Goal: Communication & Community: Answer question/provide support

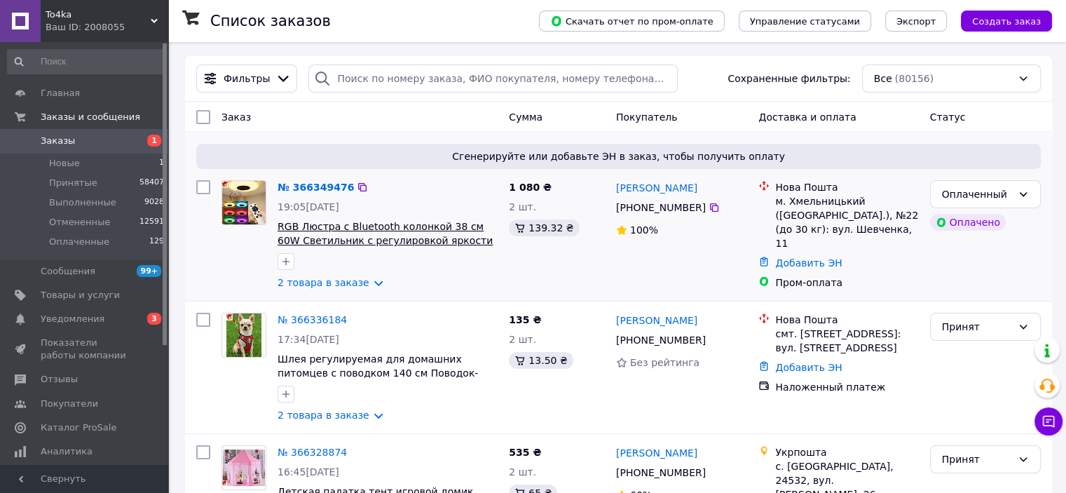
click at [331, 228] on span "RGB Люстра с Bluetooth колонкой 38 см 60W Светильник с регулировкой яркости и б…" at bounding box center [384, 240] width 215 height 39
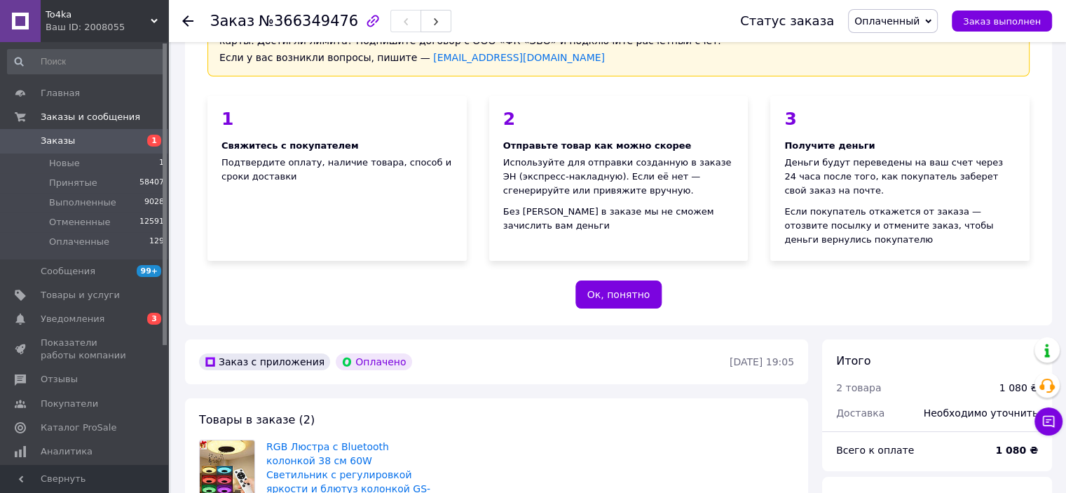
scroll to position [280, 0]
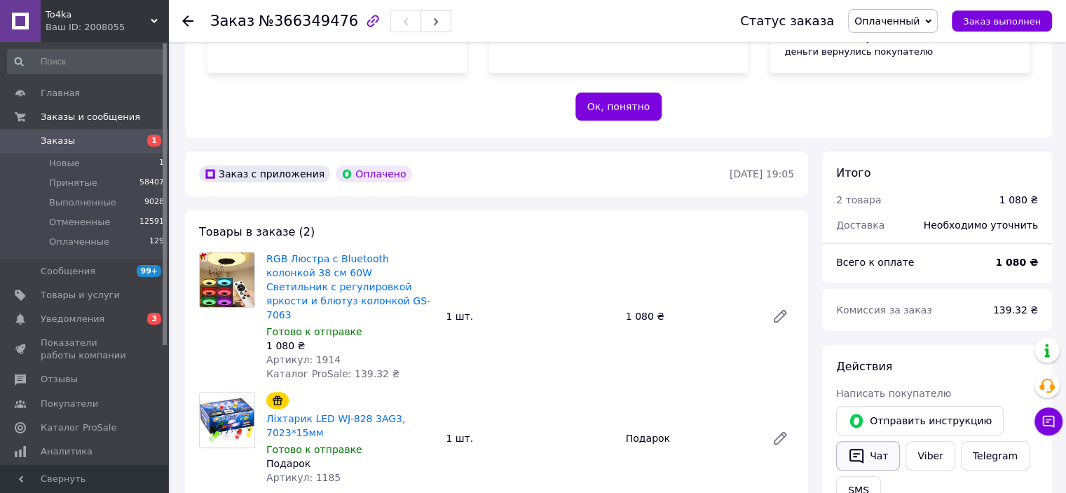
click at [874, 451] on button "Чат" at bounding box center [868, 455] width 64 height 29
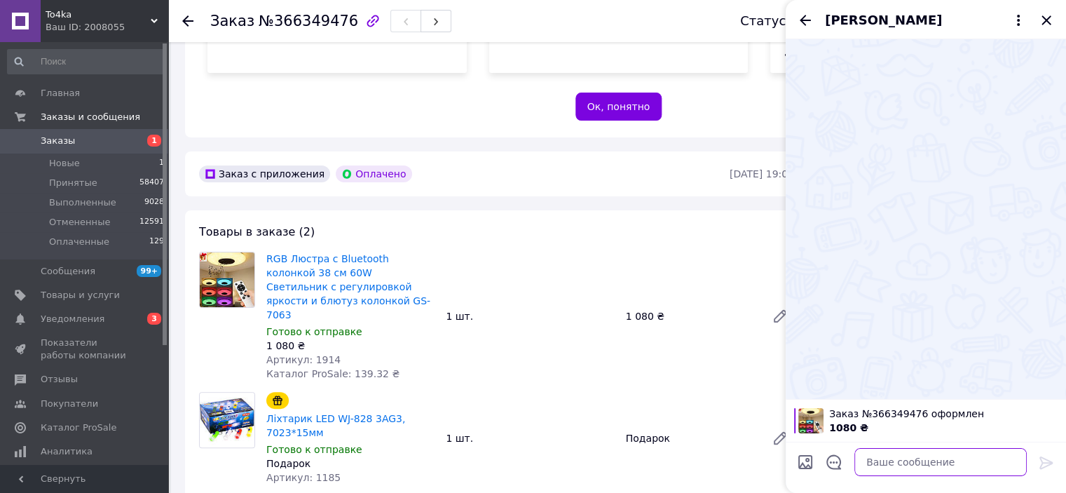
click at [895, 463] on textarea at bounding box center [940, 462] width 172 height 28
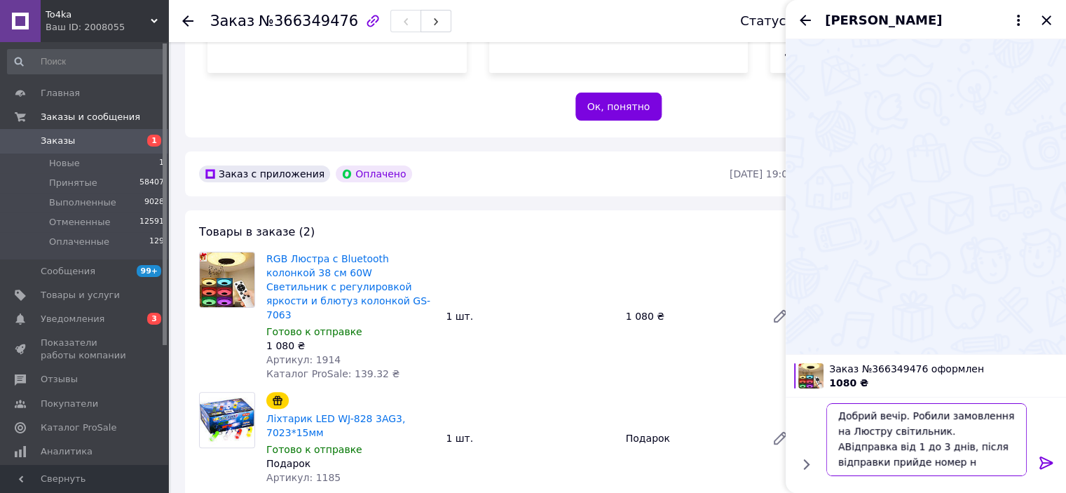
scroll to position [1, 0]
click at [938, 434] on textarea "Добрий вечір. Робили замовлення на Люстру світильник. АВідправка від 1 до 3 дні…" at bounding box center [926, 439] width 200 height 73
click at [931, 432] on textarea "Добрий вечір. Робили замовлення на Люстру світильник. АВідправка від 1 до 3 дні…" at bounding box center [926, 439] width 200 height 73
type textarea "Добрий вечір. Робили замовлення на Люстру світильник. Відправка від 1 до 3 днів…"
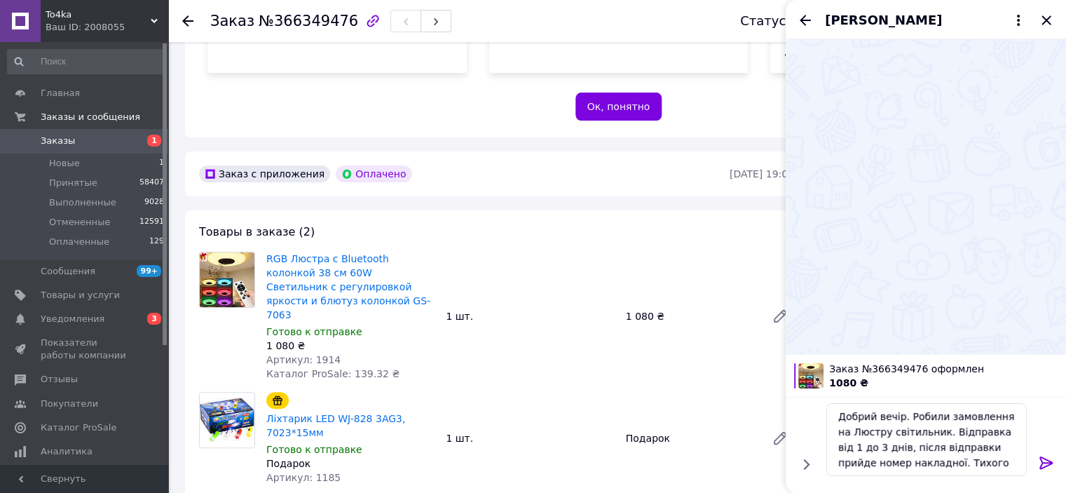
click at [1045, 462] on icon at bounding box center [1046, 462] width 17 height 17
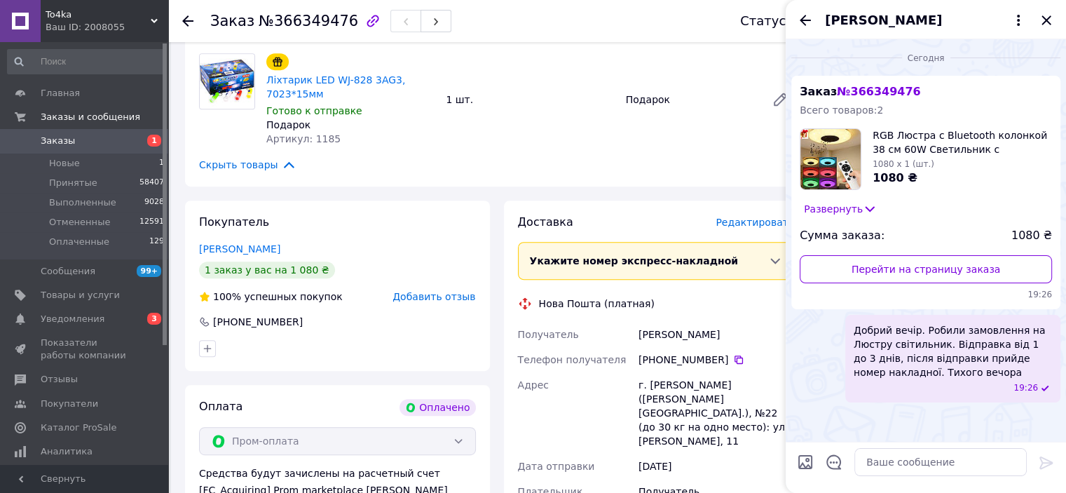
scroll to position [631, 0]
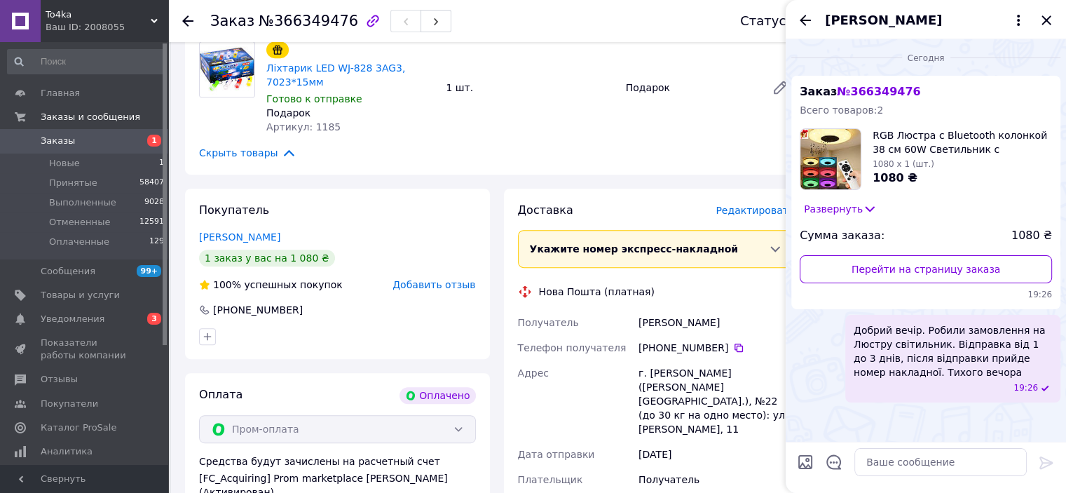
drag, startPoint x: 1047, startPoint y: 20, endPoint x: 1017, endPoint y: 29, distance: 30.8
click at [1047, 20] on icon "Закрыть" at bounding box center [1045, 19] width 9 height 9
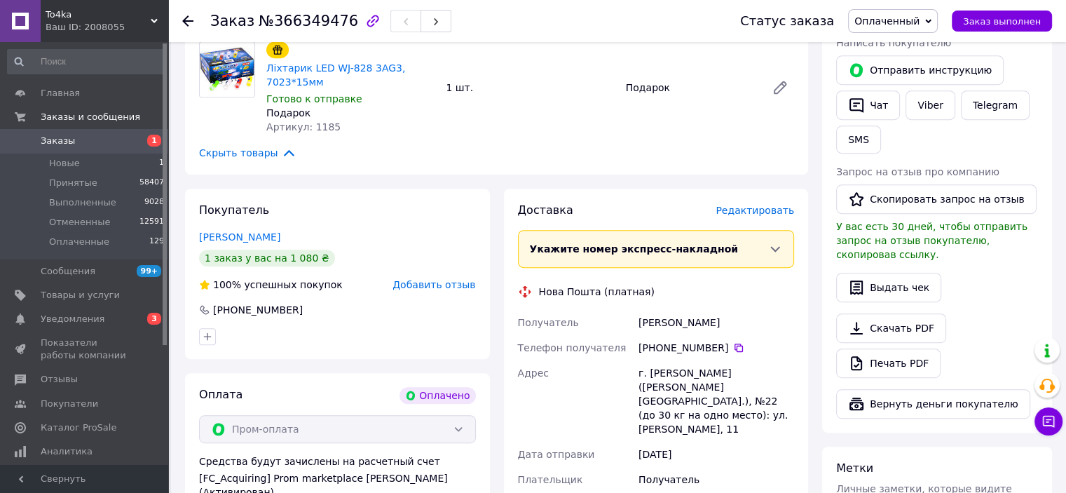
click at [180, 22] on div "Заказ №366349476 Статус заказа Оплаченный Принят Выполнен Отменен Заказ выполнен" at bounding box center [617, 21] width 898 height 42
click at [187, 25] on use at bounding box center [187, 20] width 11 height 11
